Goal: Communication & Community: Answer question/provide support

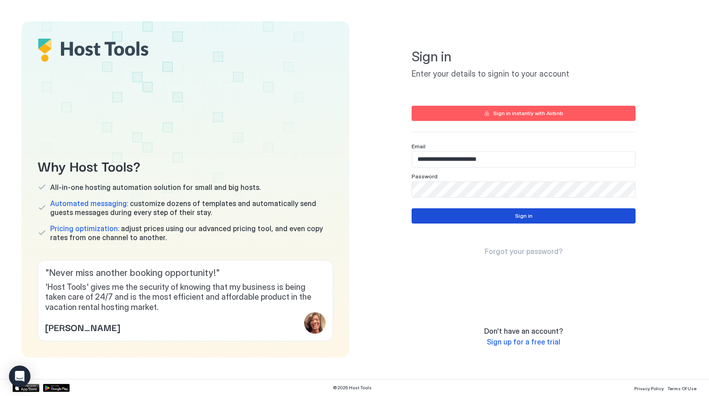
click at [484, 214] on button "Sign in" at bounding box center [523, 215] width 224 height 15
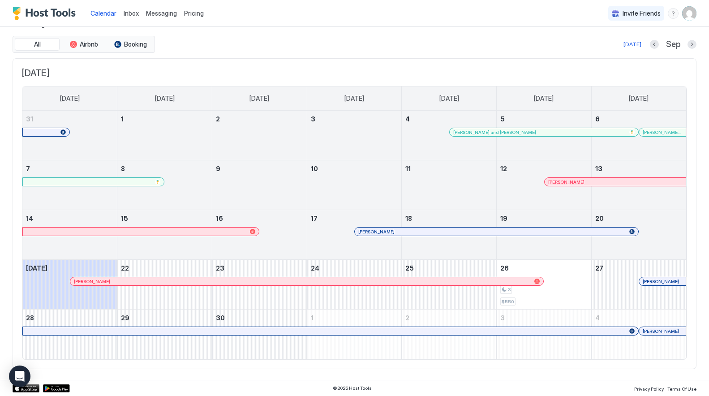
scroll to position [22, 0]
click at [367, 230] on div at bounding box center [366, 231] width 7 height 7
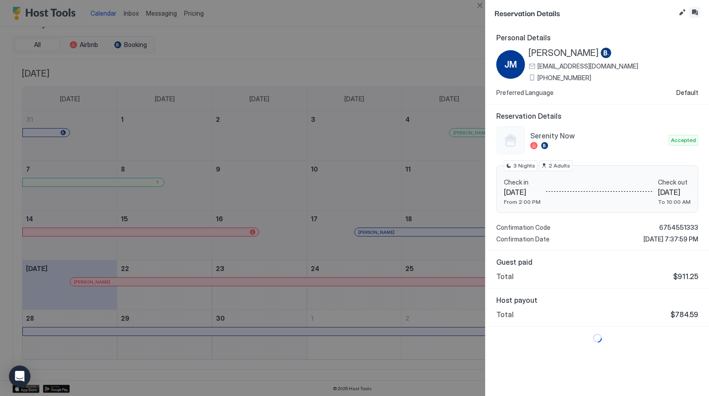
click at [696, 12] on button "Inbox" at bounding box center [694, 12] width 11 height 11
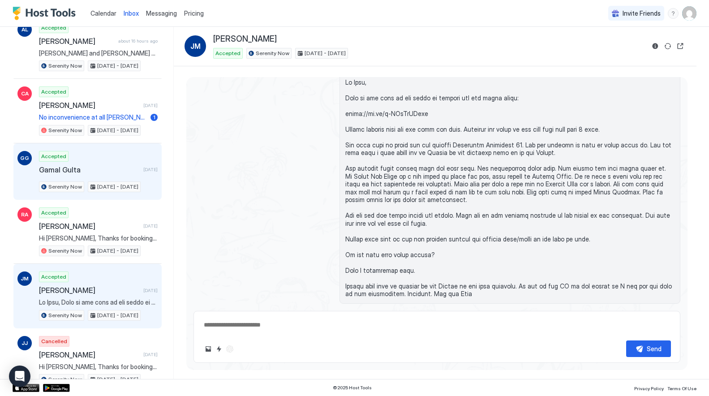
scroll to position [76, 0]
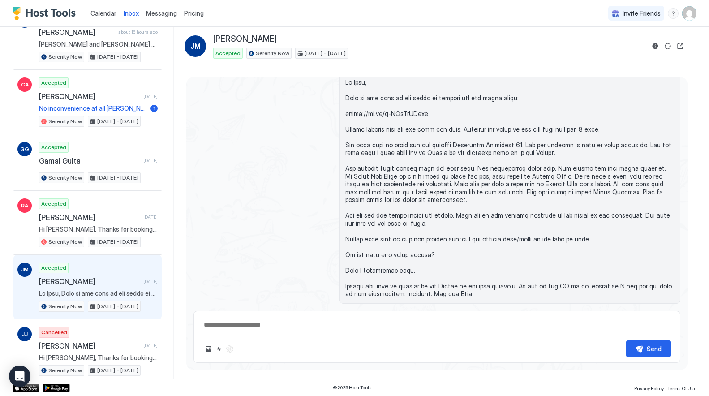
click at [90, 285] on div "Accepted [PERSON_NAME] [DATE] Serenity Now [DATE] - [DATE]" at bounding box center [98, 286] width 119 height 49
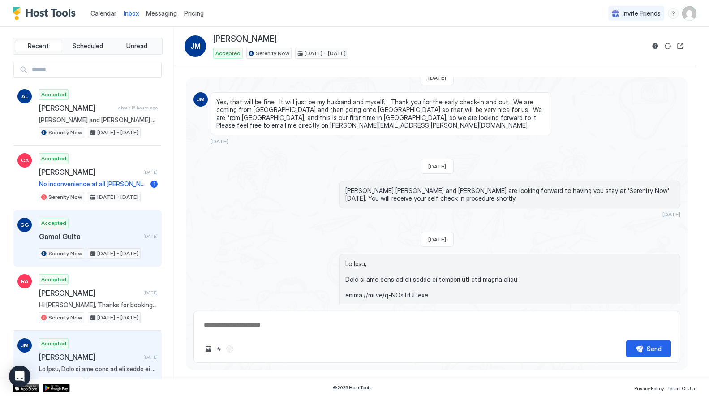
scroll to position [0, 0]
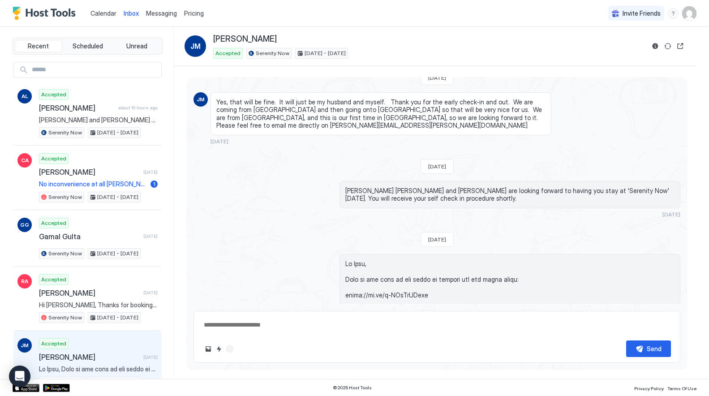
click at [111, 13] on span "Calendar" at bounding box center [103, 13] width 26 height 8
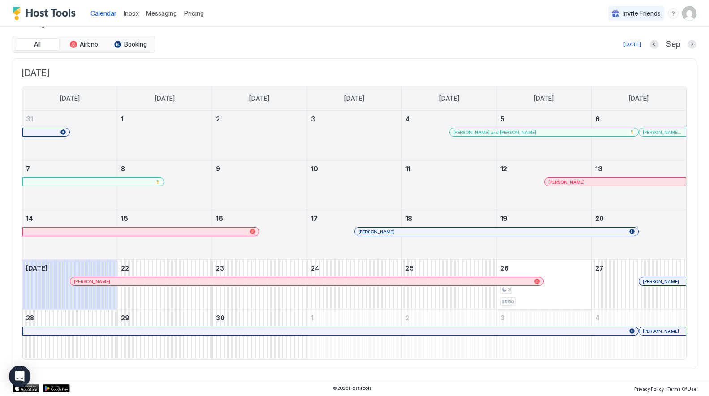
scroll to position [22, 0]
click at [134, 280] on div at bounding box center [134, 281] width 7 height 7
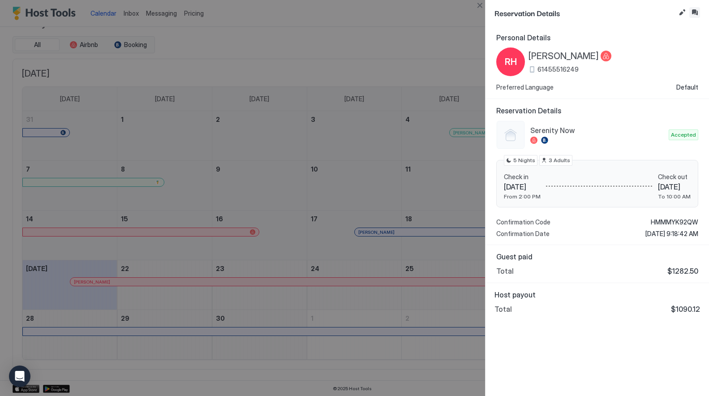
click at [696, 11] on button "Inbox" at bounding box center [694, 12] width 11 height 11
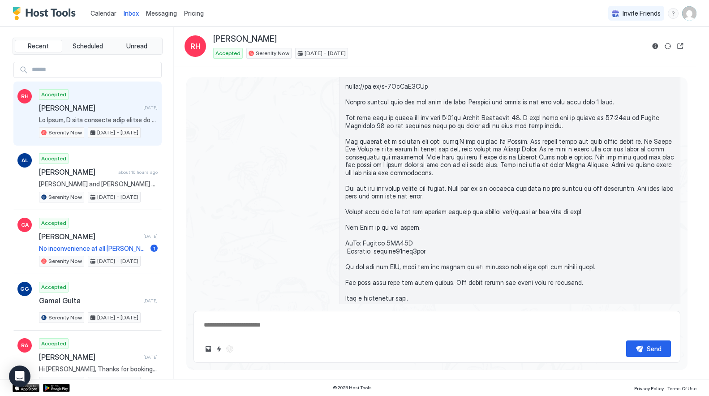
scroll to position [540, 0]
